Goal: Check status: Check status

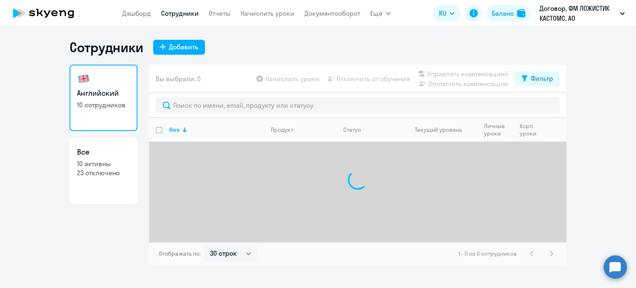
select select "30"
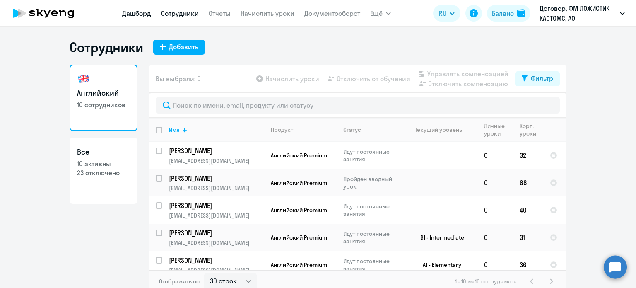
click at [131, 9] on link "Дашборд" at bounding box center [136, 13] width 29 height 8
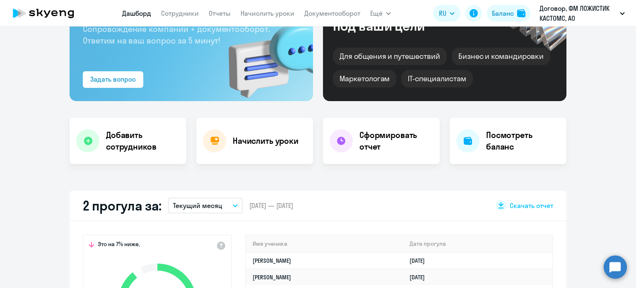
scroll to position [207, 0]
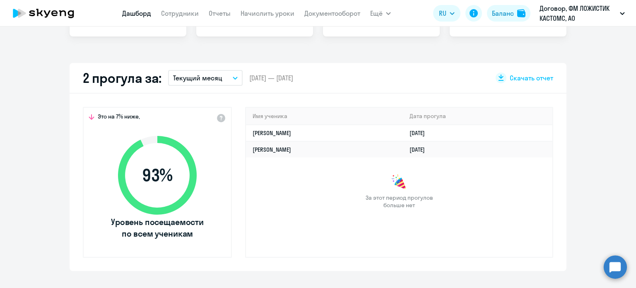
select select "30"
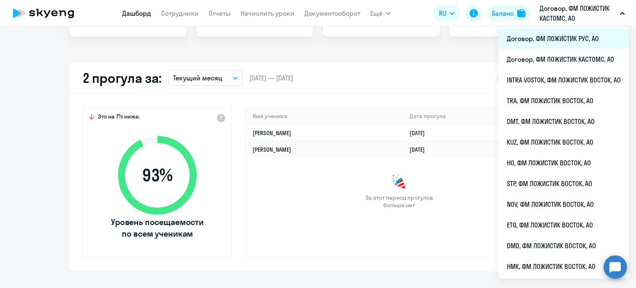
click at [550, 44] on li "Договор, ФМ ЛОЖИСТИК РУС, АО" at bounding box center [564, 38] width 130 height 21
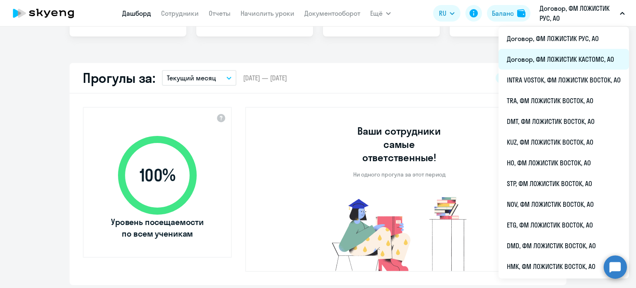
click at [539, 61] on li "Договор, ФМ ЛОЖИСТИК КАСТОМС, АО" at bounding box center [564, 59] width 130 height 21
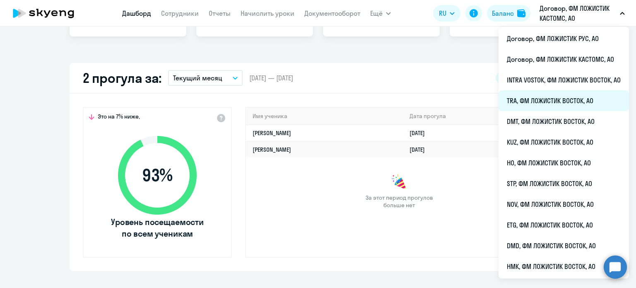
click at [555, 97] on li "TRA, ФМ ЛОЖИСТИК ВОСТОК, АО" at bounding box center [564, 100] width 130 height 21
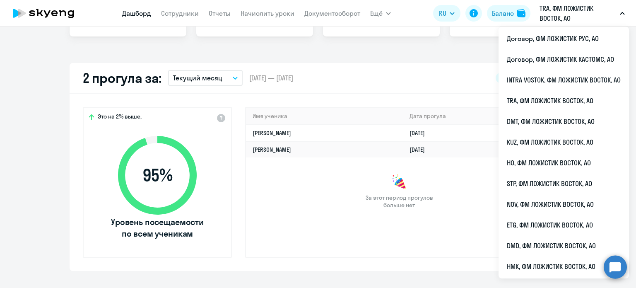
select select "30"
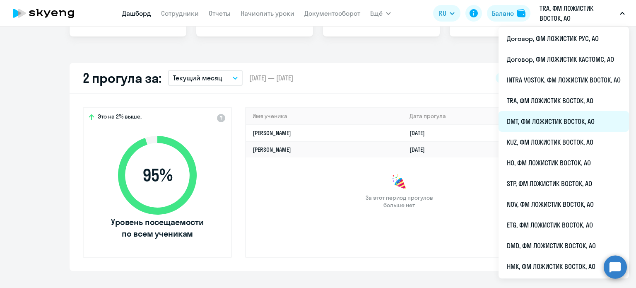
click at [544, 124] on li "DMT, ФМ ЛОЖИСТИК ВОСТОК, АО" at bounding box center [564, 121] width 130 height 21
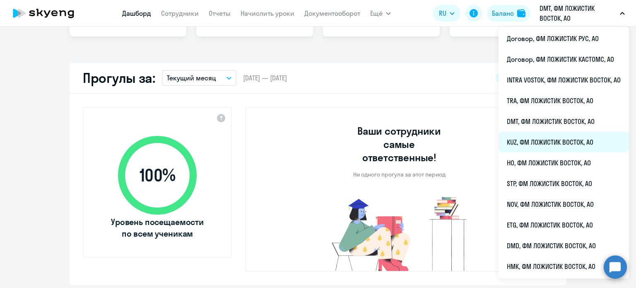
click at [544, 140] on li "KUZ, ФМ ЛОЖИСТИК ВОСТОК, АО" at bounding box center [564, 142] width 130 height 21
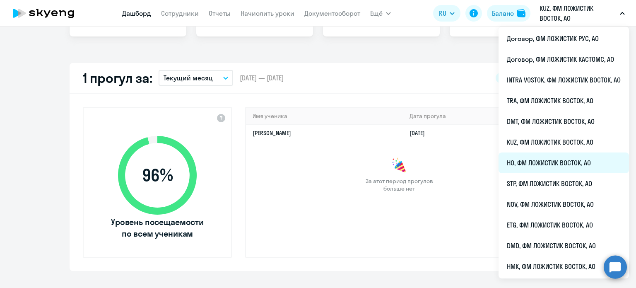
select select "30"
click at [551, 167] on li "HO, ФМ ЛОЖИСТИК ВОСТОК, АО" at bounding box center [564, 162] width 130 height 21
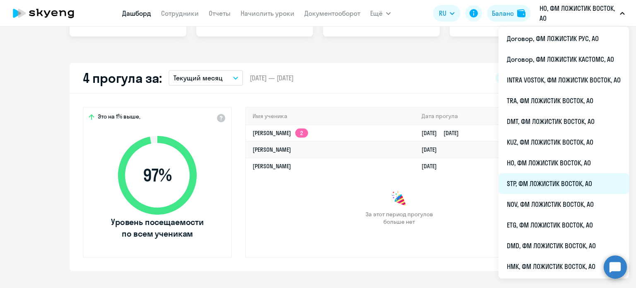
click at [538, 182] on li "STP, ФМ ЛОЖИСТИК ВОСТОК, АО" at bounding box center [564, 183] width 130 height 21
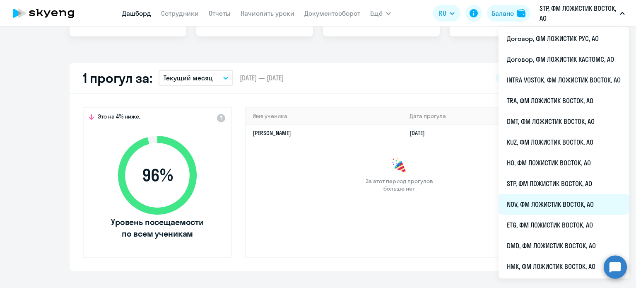
click at [540, 208] on li "NOV, ФМ ЛОЖИСТИК ВОСТОК, АО" at bounding box center [564, 204] width 130 height 21
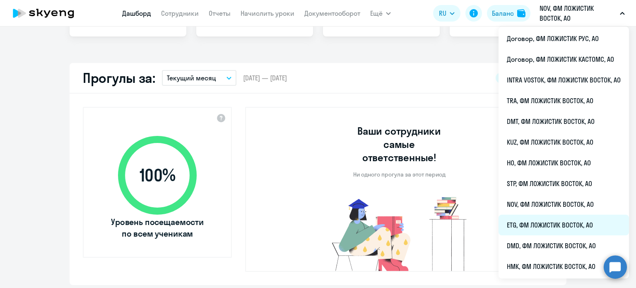
click at [532, 229] on li "ETG, ФМ ЛОЖИСТИК ВОСТОК, АО" at bounding box center [564, 225] width 130 height 21
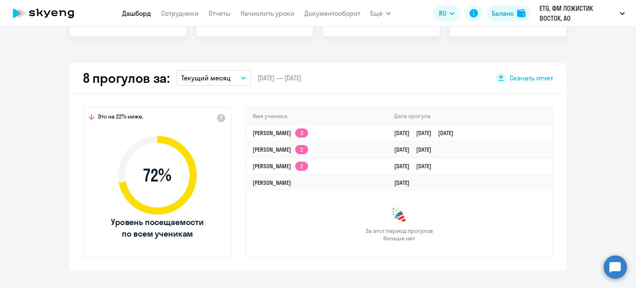
select select "30"
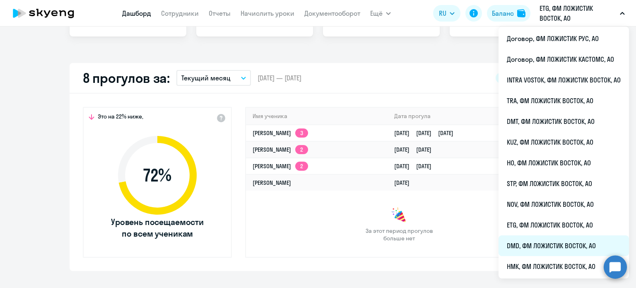
click at [527, 237] on li "DMD, ФМ ЛОЖИСТИК ВОСТОК, АО" at bounding box center [564, 245] width 130 height 21
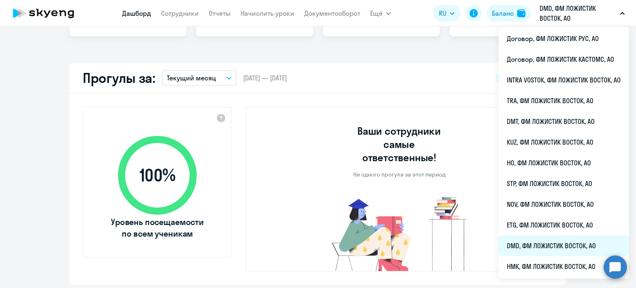
select select "30"
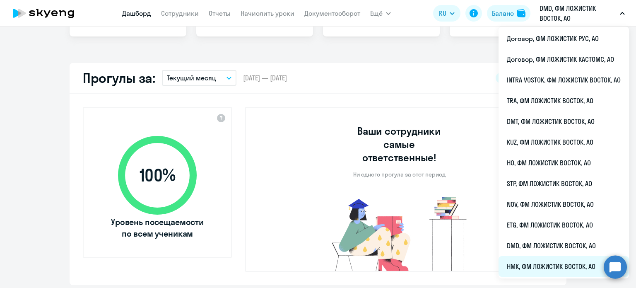
click at [534, 269] on li "НМК, ФМ ЛОЖИСТИК ВОСТОК, АО" at bounding box center [564, 266] width 130 height 21
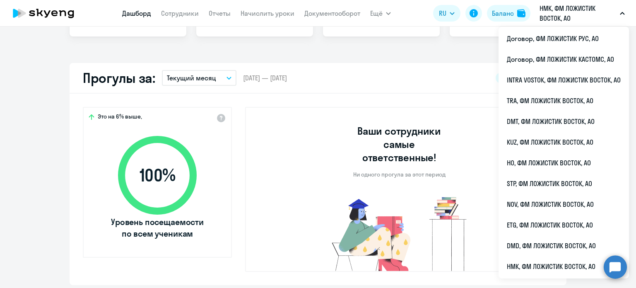
select select "30"
click at [520, 221] on li "ETG, ФМ ЛОЖИСТИК ВОСТОК, АО" at bounding box center [564, 225] width 130 height 21
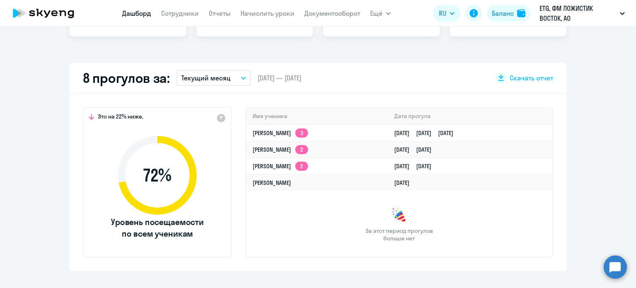
select select "30"
click at [234, 84] on button "Текущий месяц" at bounding box center [213, 78] width 75 height 16
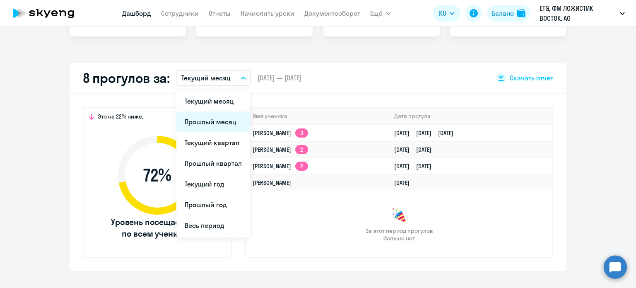
click at [222, 127] on li "Прошлый месяц" at bounding box center [213, 121] width 74 height 21
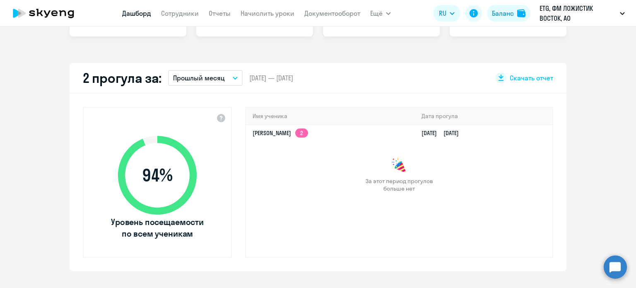
click at [225, 78] on button "Прошлый месяц" at bounding box center [205, 78] width 75 height 16
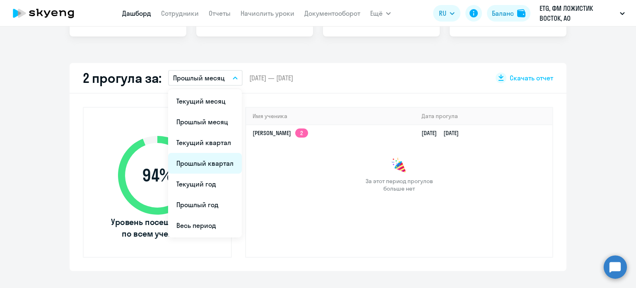
click at [218, 162] on li "Прошлый квартал" at bounding box center [205, 163] width 74 height 21
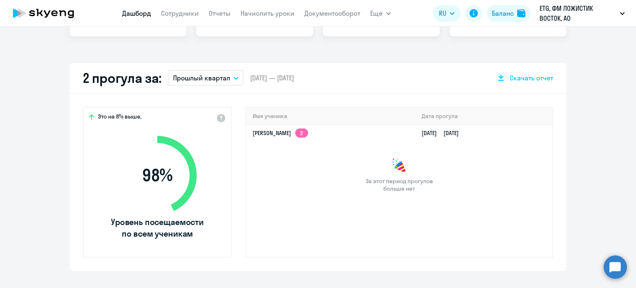
click at [224, 80] on p "Прошлый квартал" at bounding box center [201, 78] width 57 height 10
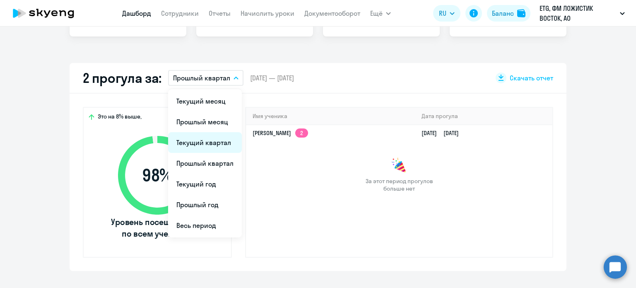
click at [213, 148] on li "Текущий квартал" at bounding box center [205, 142] width 74 height 21
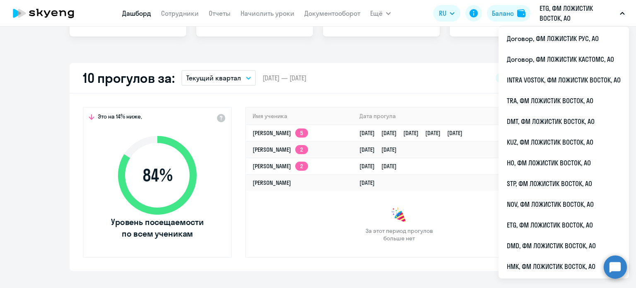
drag, startPoint x: 418, startPoint y: 86, endPoint x: 426, endPoint y: 81, distance: 9.3
click at [418, 86] on div "10 прогулов за: Текущий квартал Текущий месяц Прошлый месяц Текущий квартал [GE…" at bounding box center [318, 78] width 497 height 31
